Goal: Communication & Community: Participate in discussion

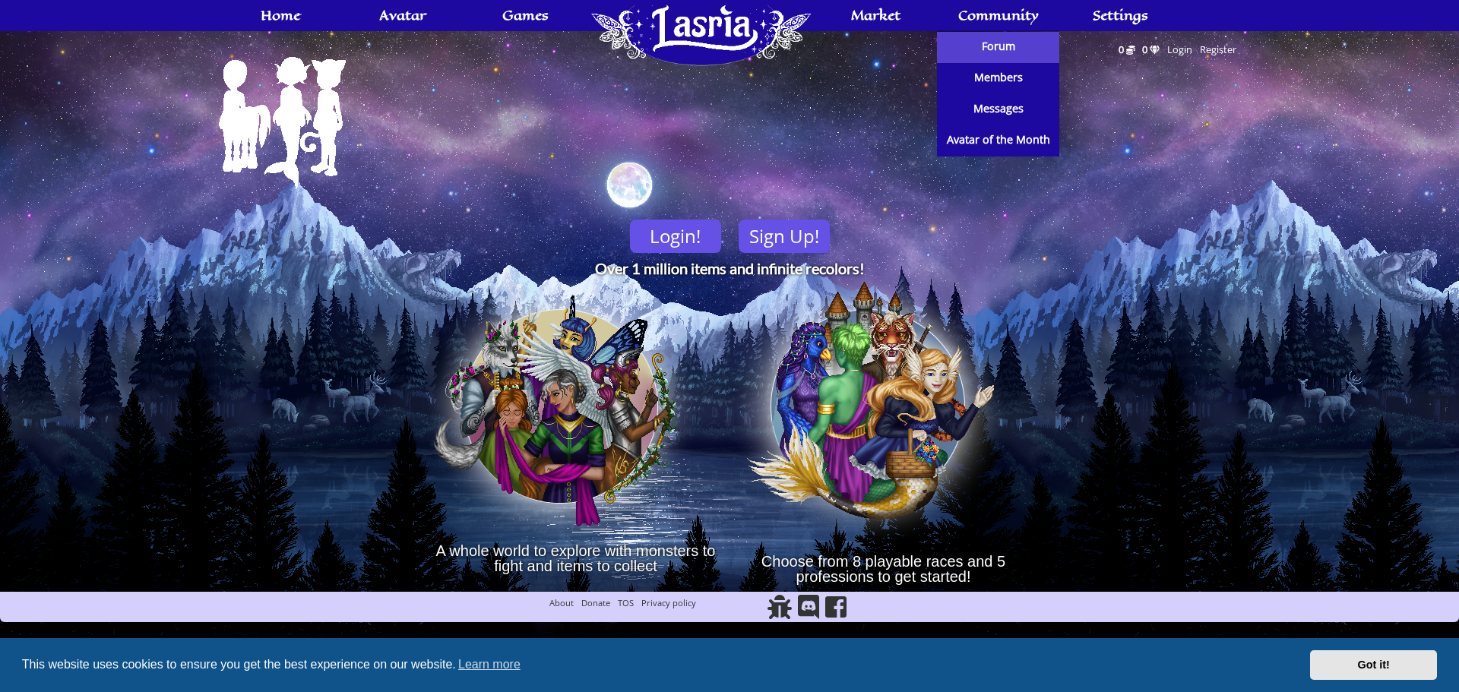
click at [994, 41] on span "Forum" at bounding box center [998, 46] width 33 height 11
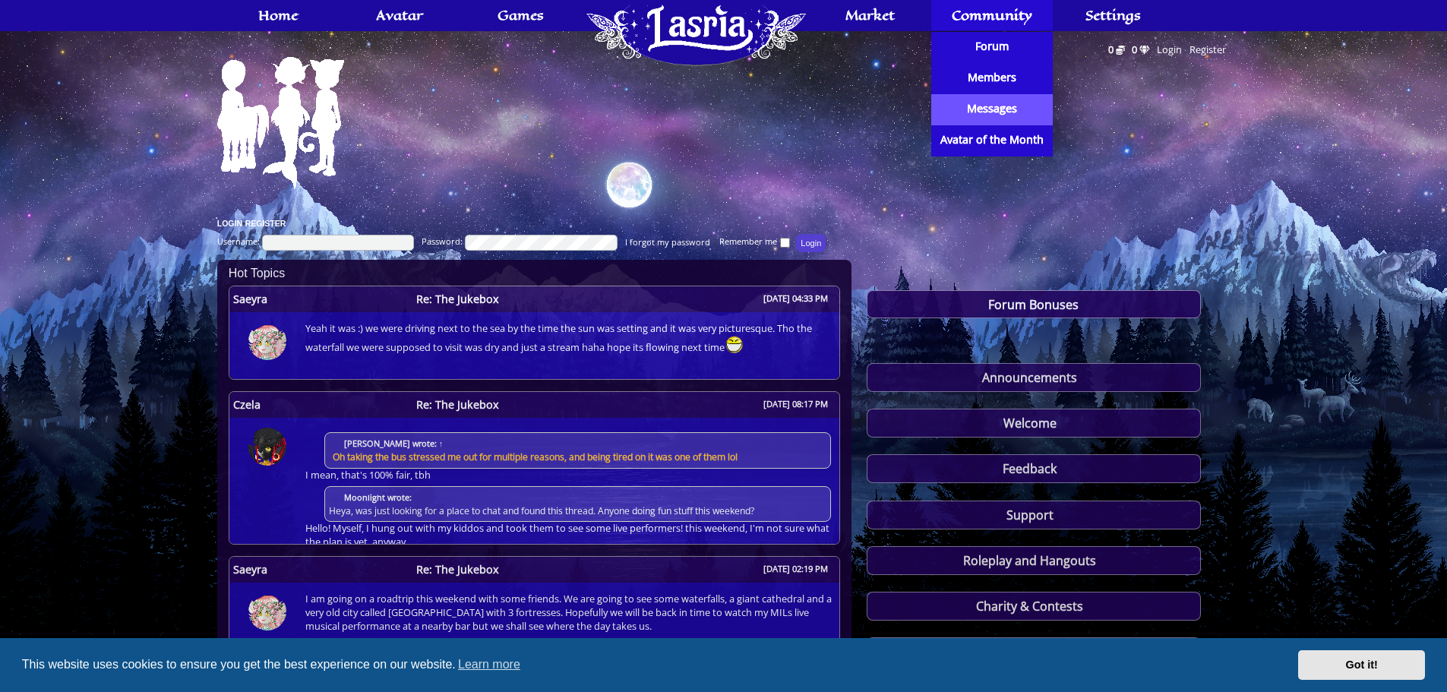
click at [1002, 108] on span "Messages" at bounding box center [992, 108] width 50 height 11
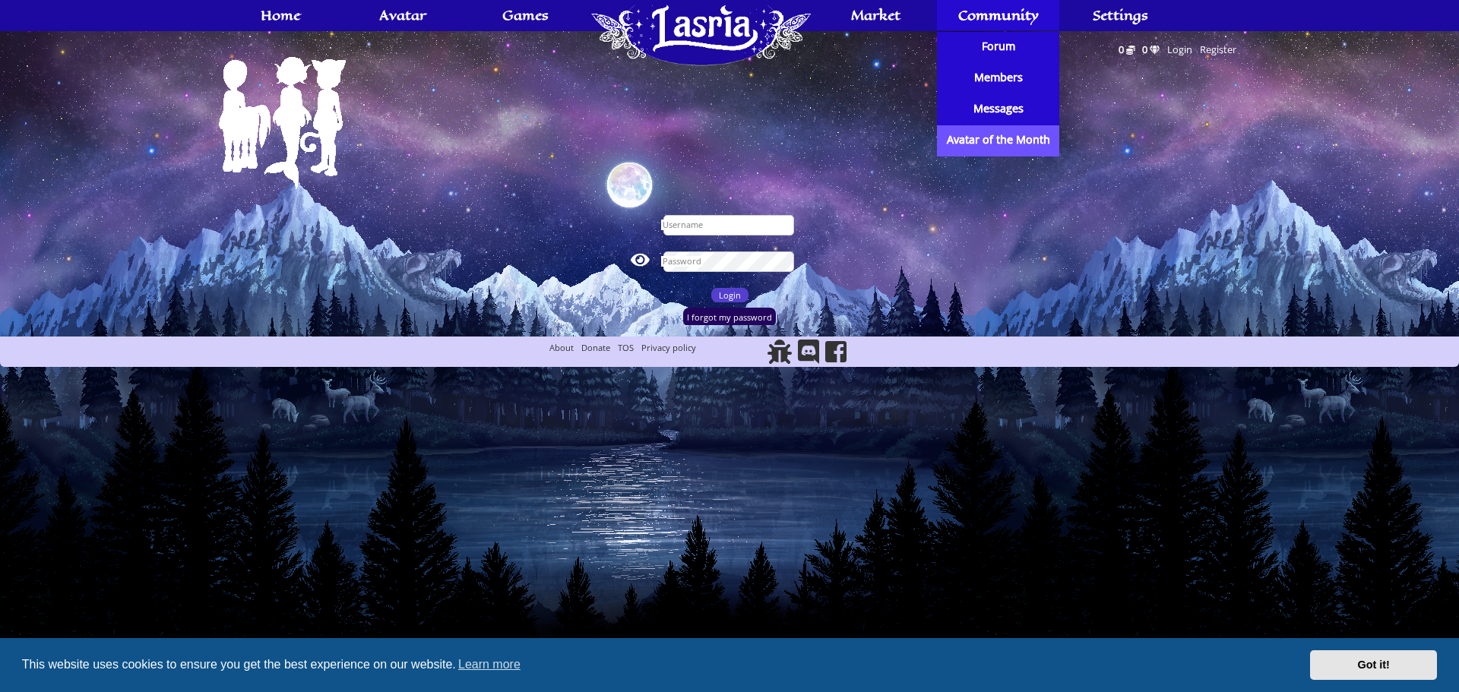
click at [1001, 138] on span "Avatar of the Month" at bounding box center [998, 139] width 103 height 11
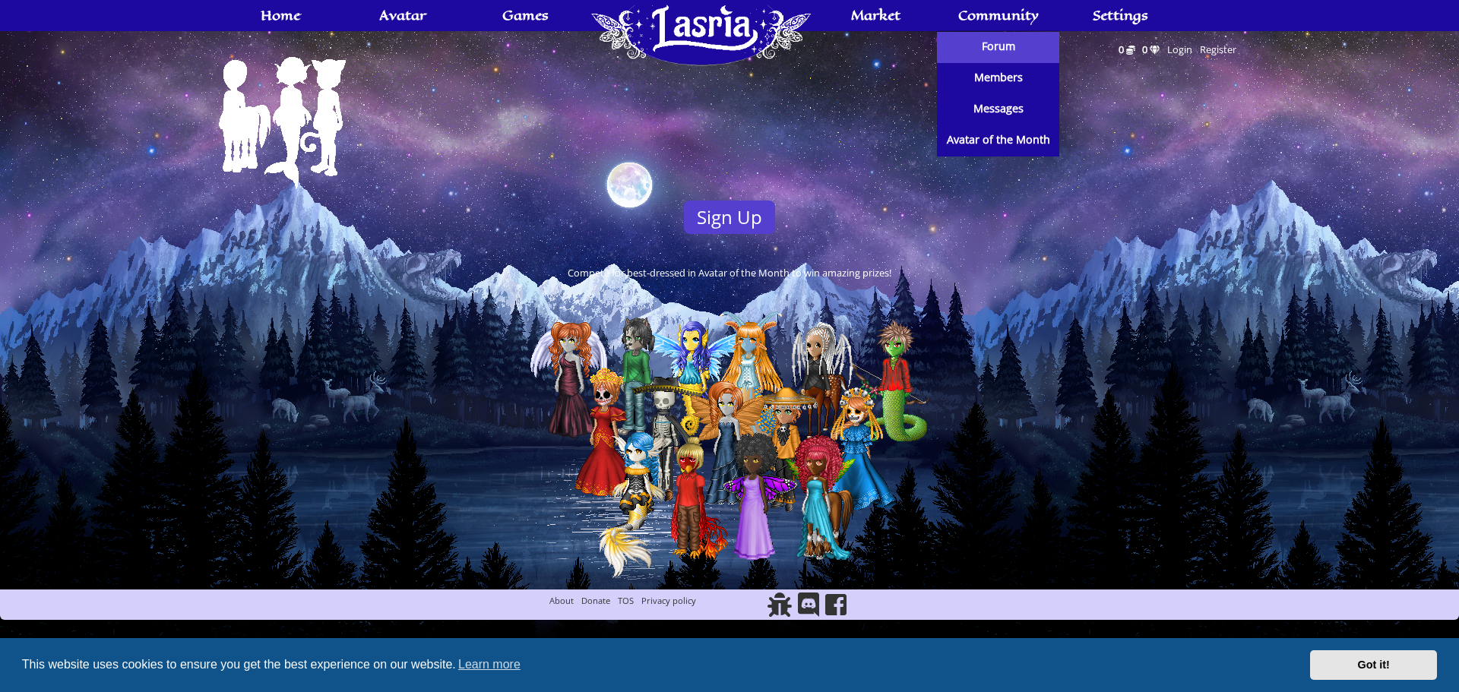
click at [991, 57] on link "Forum" at bounding box center [998, 47] width 122 height 31
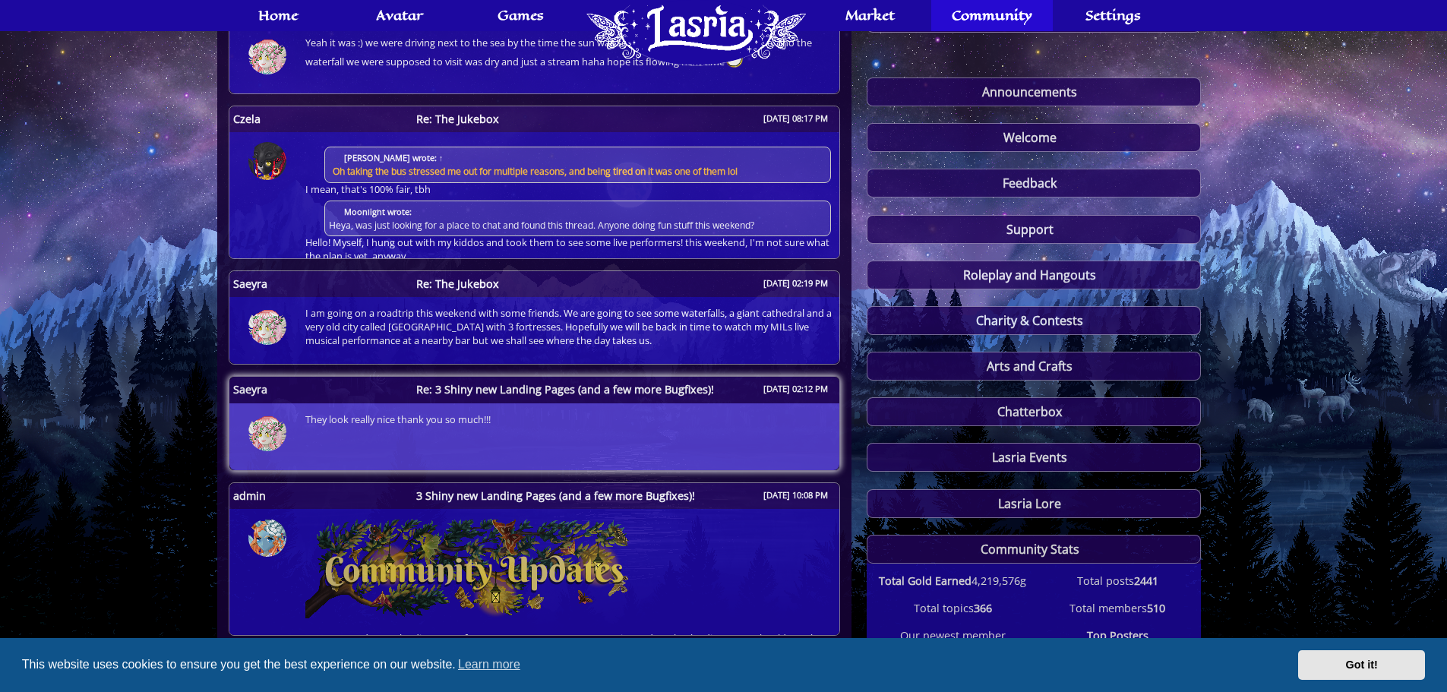
scroll to position [261, 0]
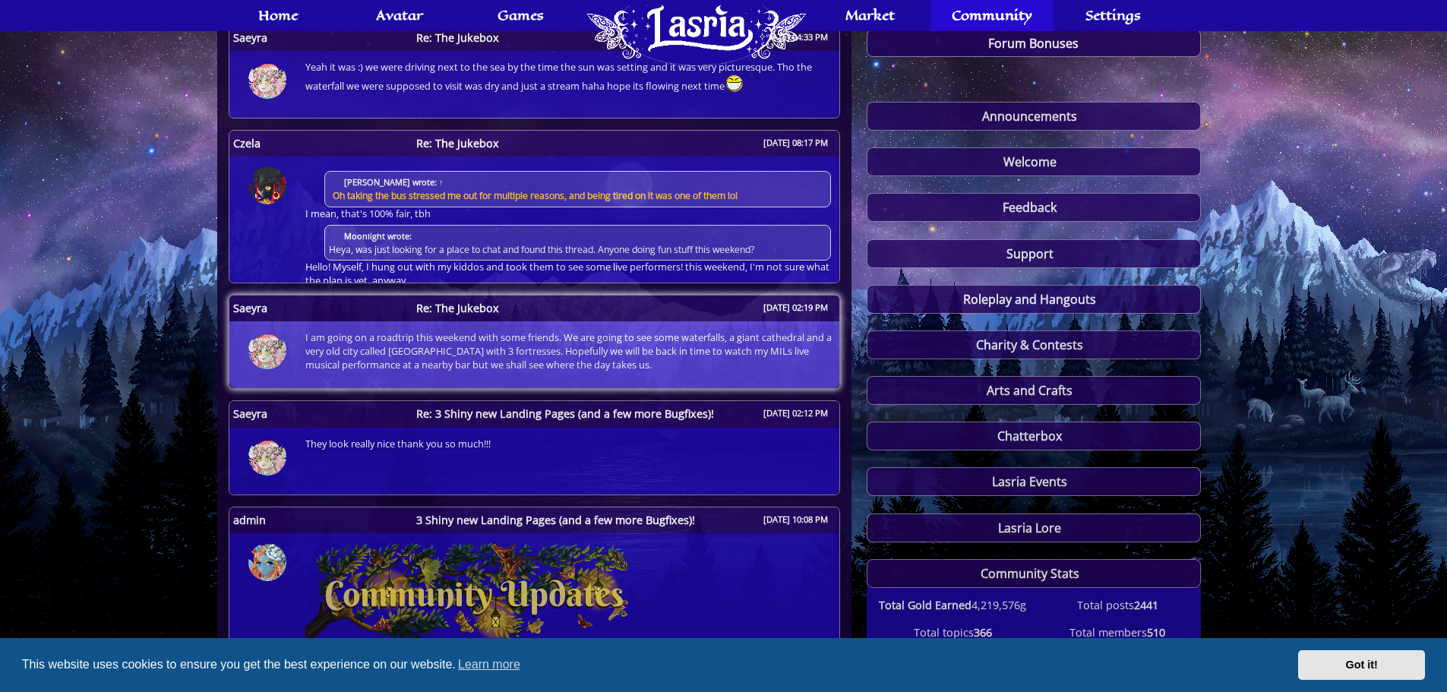
click at [618, 334] on span "I am going on a roadtrip this weekend with some friends. We are going to see so…" at bounding box center [565, 351] width 542 height 40
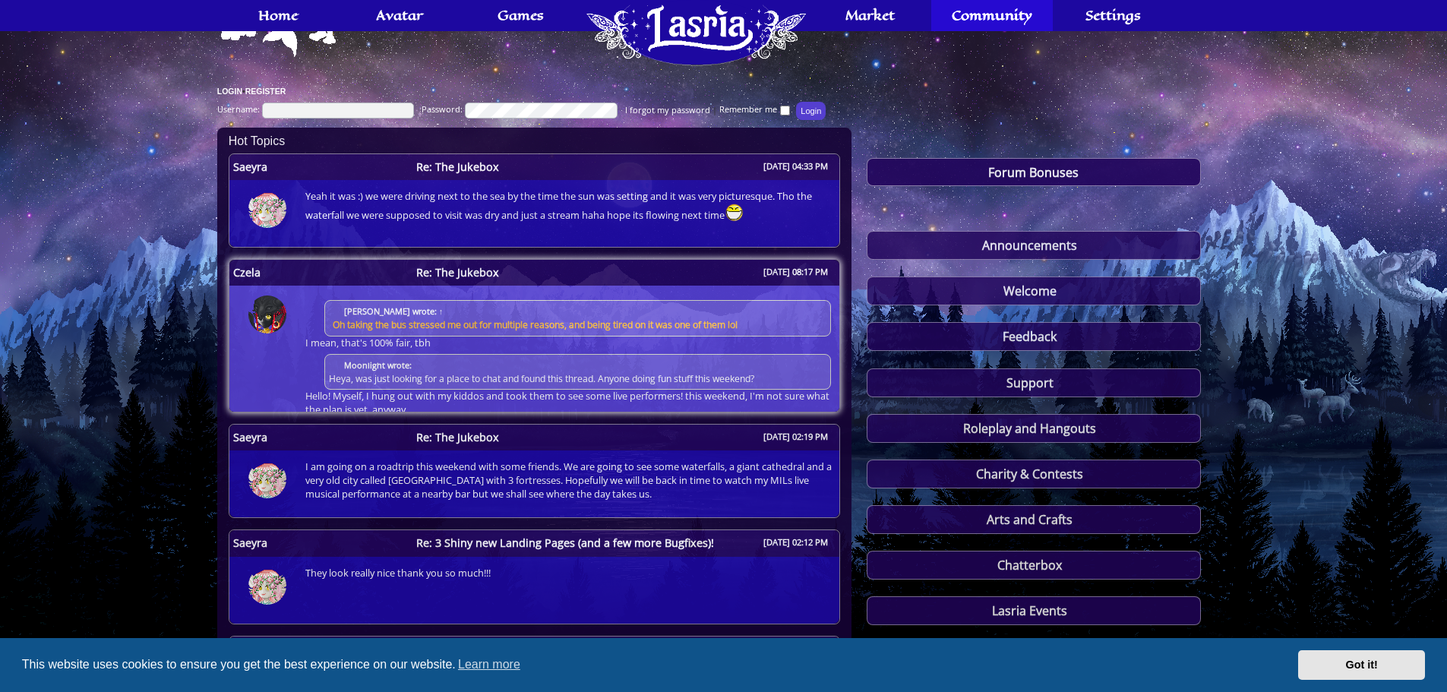
scroll to position [0, 0]
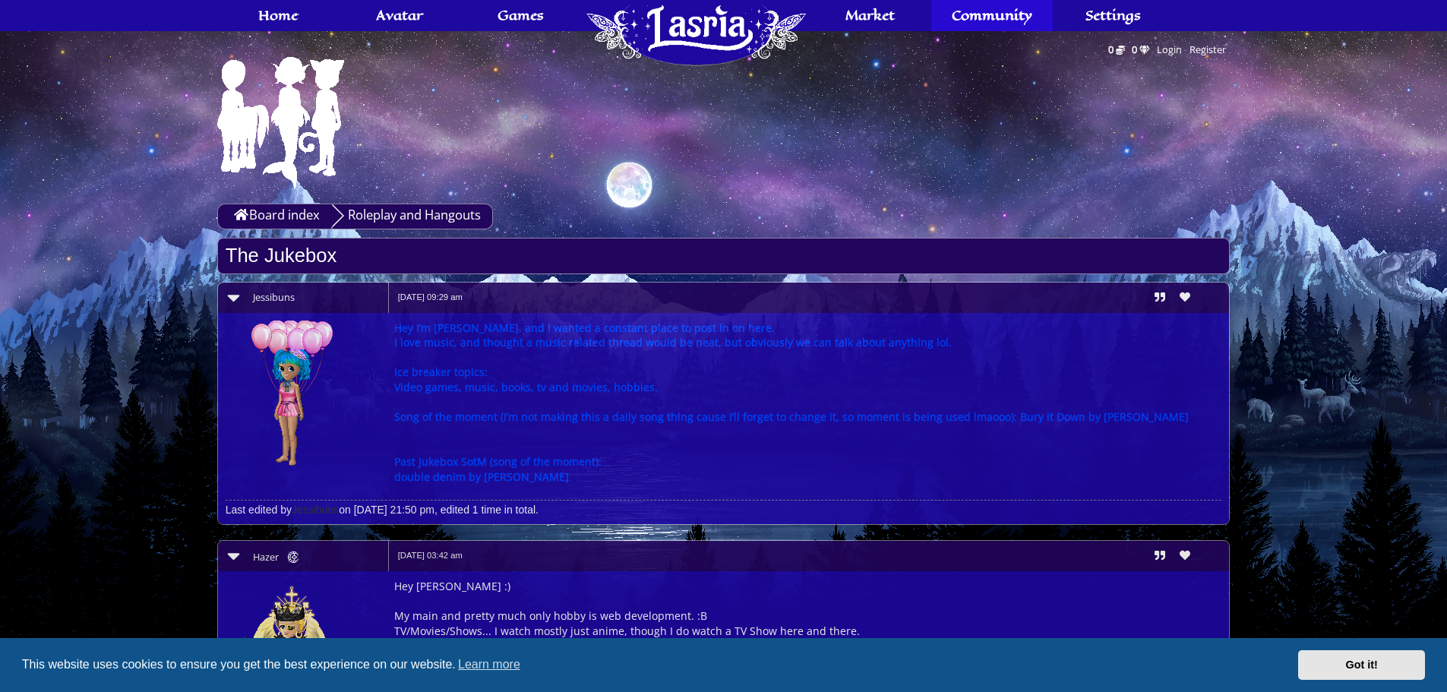
drag, startPoint x: 802, startPoint y: 234, endPoint x: 769, endPoint y: 217, distance: 37.0
